Goal: Check status: Check status

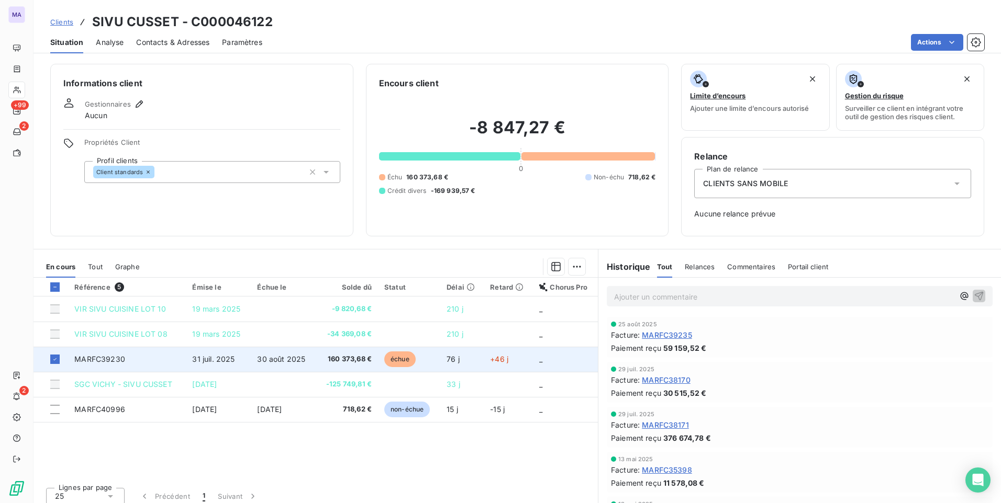
scroll to position [7, 0]
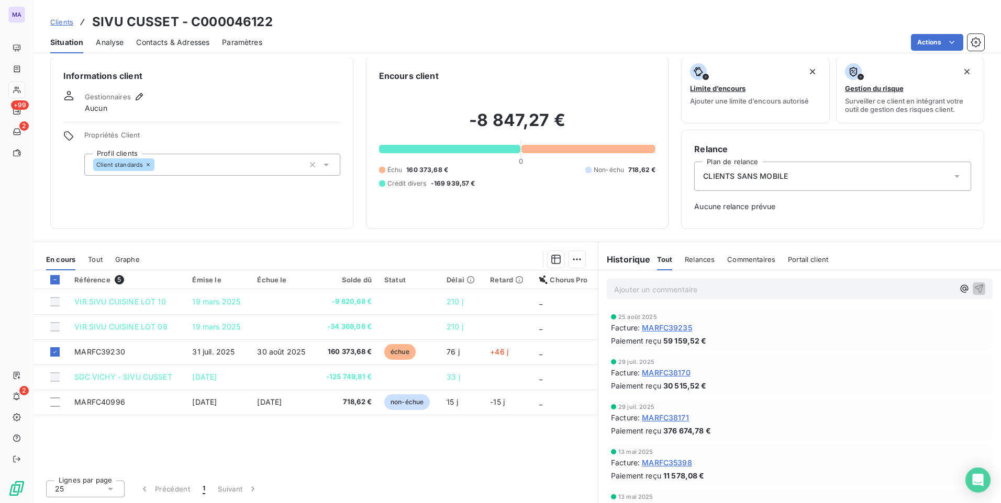
click at [62, 23] on span "Clients" at bounding box center [61, 22] width 23 height 8
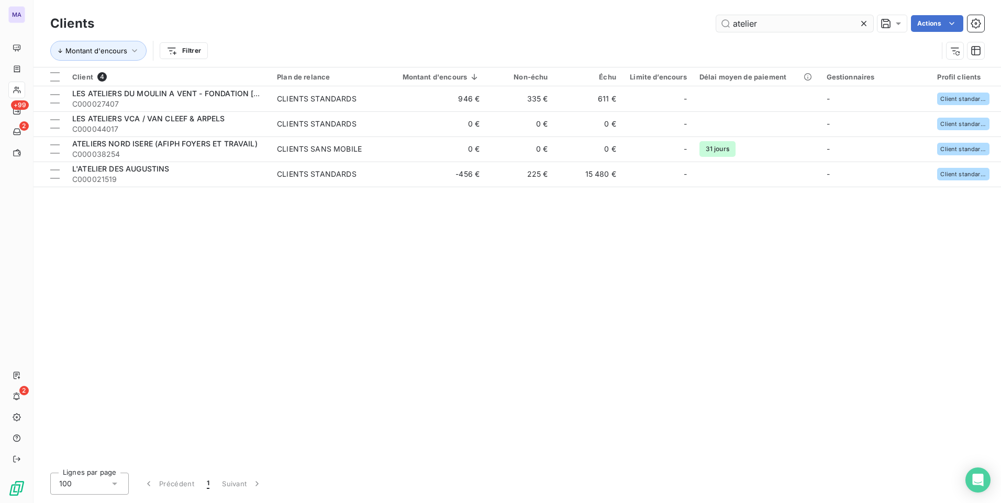
drag, startPoint x: 865, startPoint y: 18, endPoint x: 821, endPoint y: 26, distance: 45.3
click at [858, 19] on div at bounding box center [865, 23] width 15 height 17
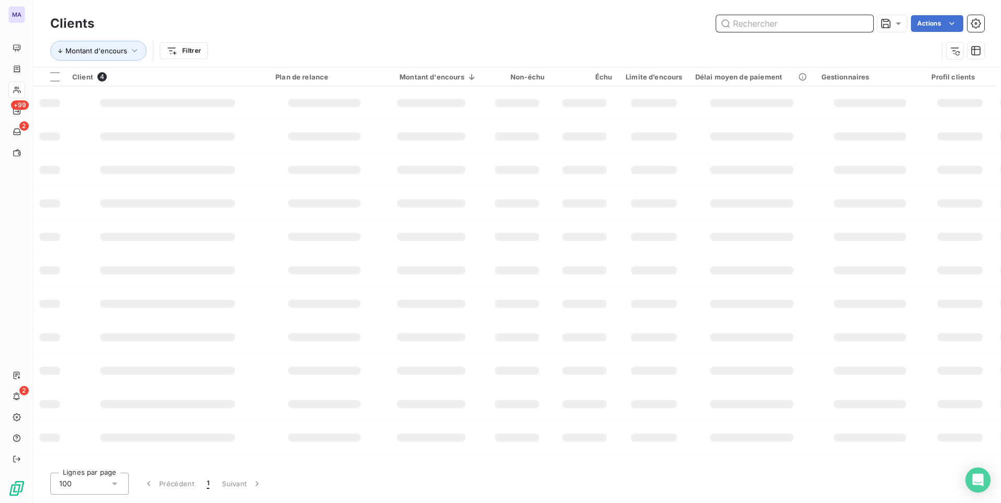
click at [813, 26] on input "text" at bounding box center [794, 23] width 157 height 17
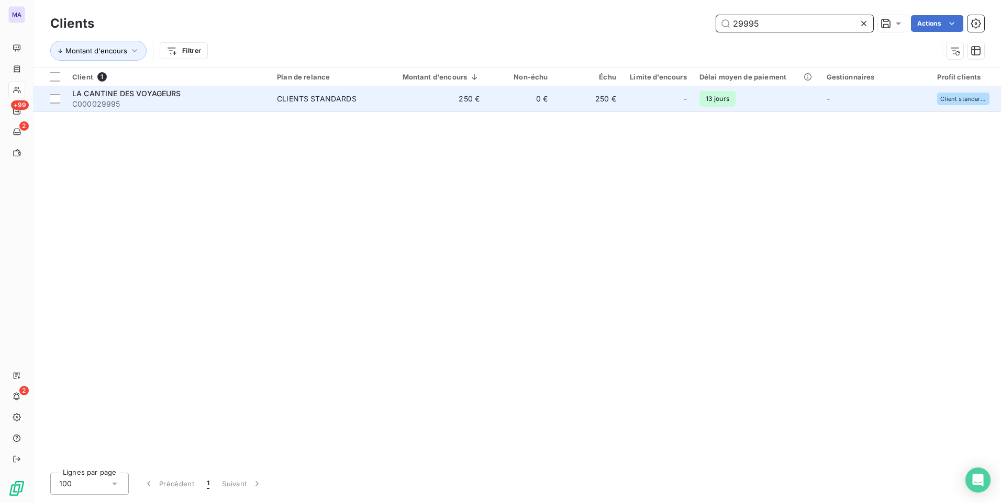
type input "29995"
click at [391, 96] on td "250 €" at bounding box center [433, 98] width 104 height 25
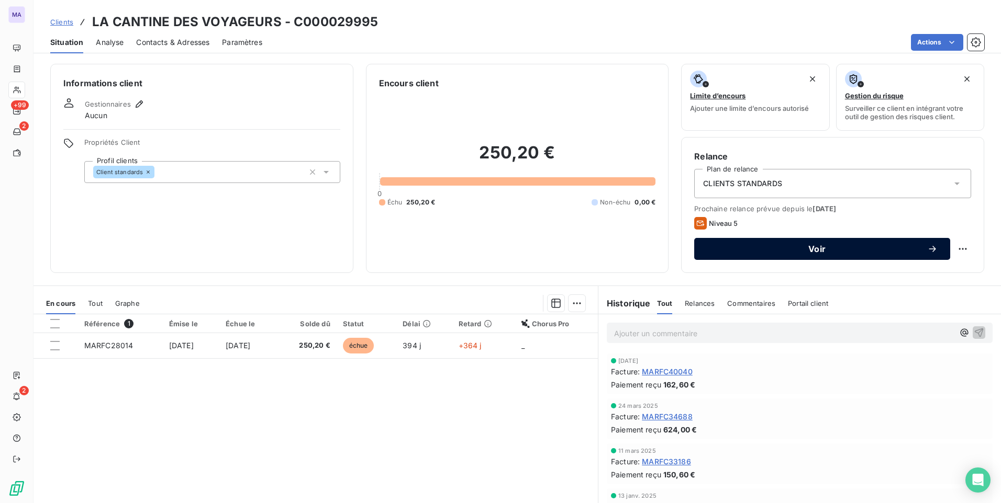
click at [817, 250] on span "Voir" at bounding box center [816, 249] width 220 height 8
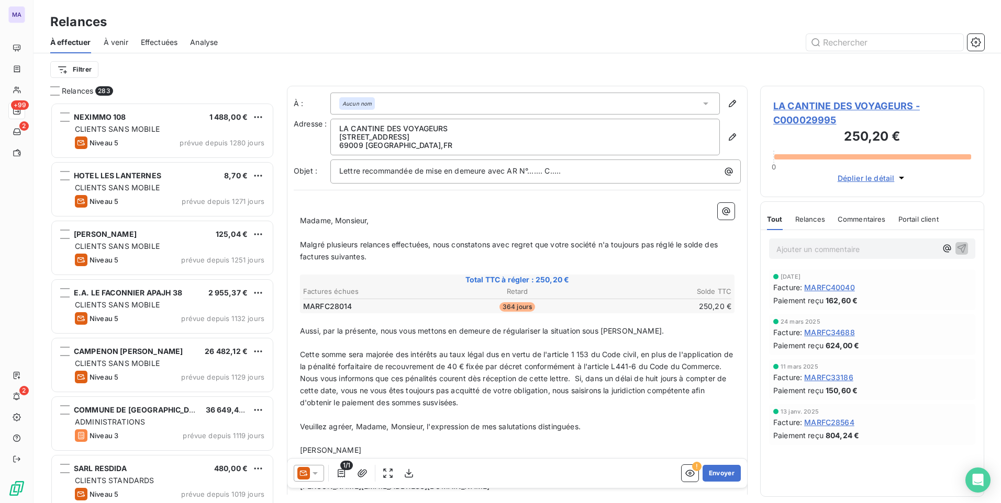
click at [341, 65] on div "Filtrer" at bounding box center [517, 70] width 934 height 20
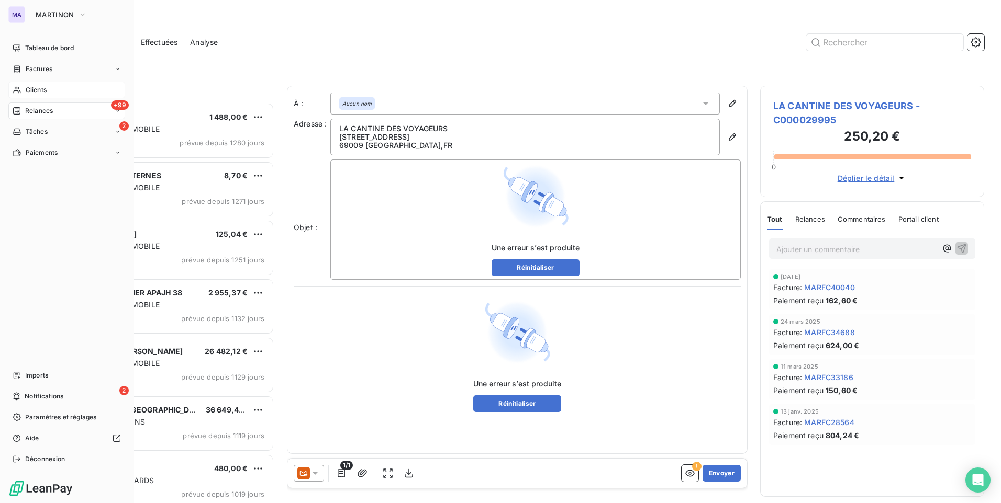
click at [45, 88] on span "Clients" at bounding box center [36, 89] width 21 height 9
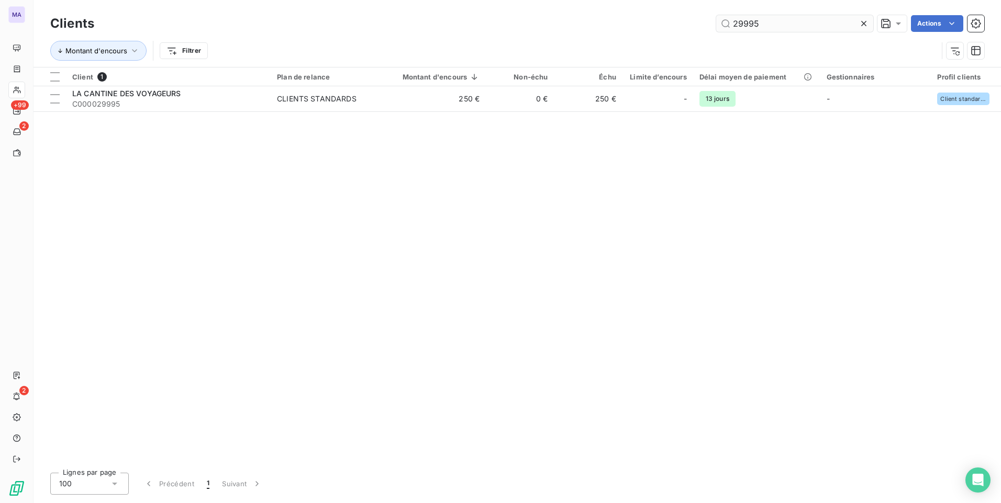
click at [856, 23] on input "29995" at bounding box center [794, 23] width 157 height 17
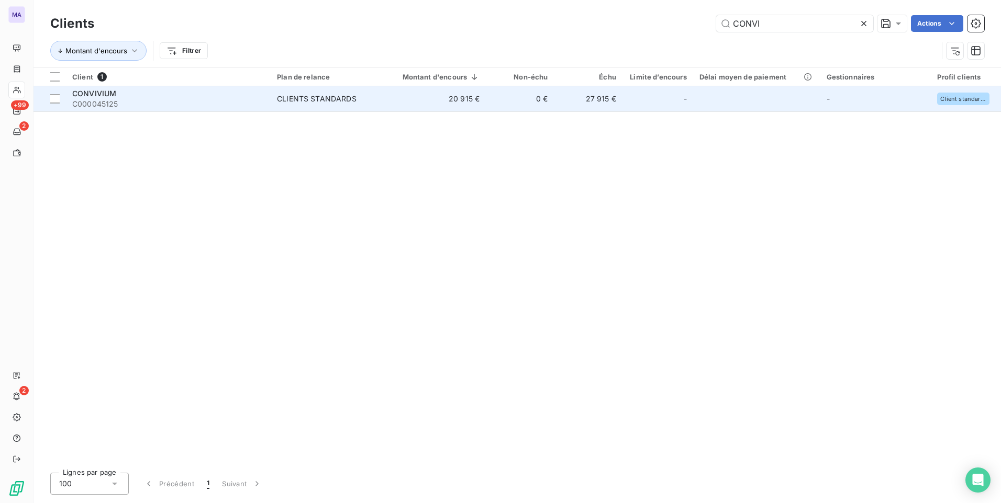
type input "CONVI"
click at [330, 102] on div "CLIENTS STANDARDS" at bounding box center [317, 99] width 80 height 10
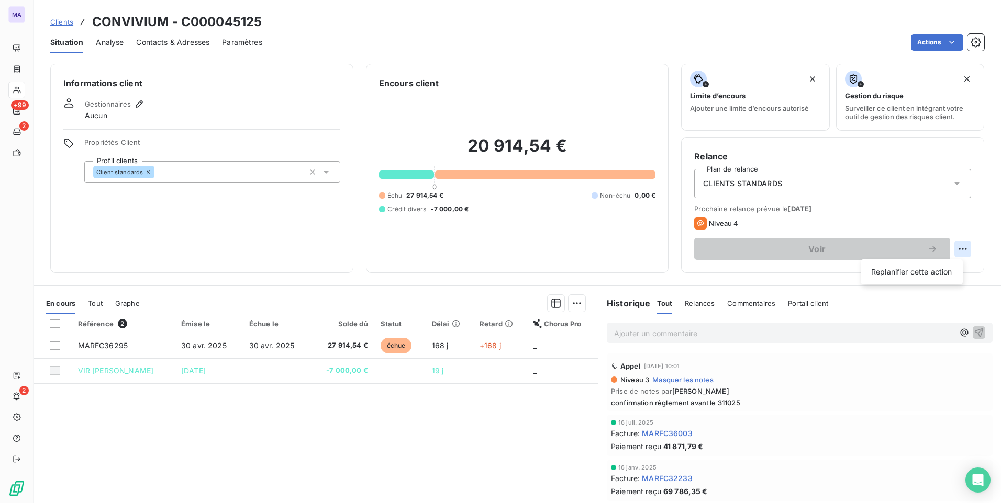
click at [950, 252] on html "MA +99 2 2 Clients CONVIVIUM - C000045125 Situation Analyse Contacts & Adresses…" at bounding box center [500, 251] width 1001 height 503
click at [940, 43] on html "MA +99 2 2 Clients CONVIVIUM - C000045125 Situation Analyse Contacts & Adresses…" at bounding box center [500, 251] width 1001 height 503
click at [937, 39] on html "MA +99 2 2 Clients CONVIVIUM - C000045125 Situation Analyse Contacts & Adresses…" at bounding box center [500, 251] width 1001 height 503
